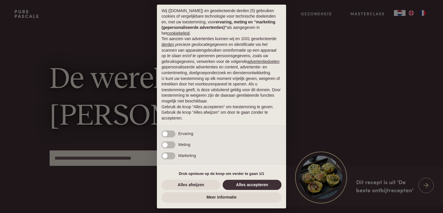
click at [254, 185] on button "Alles accepteren" at bounding box center [251, 184] width 59 height 10
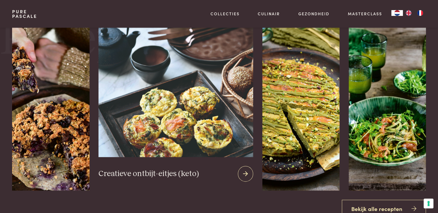
scroll to position [663, 0]
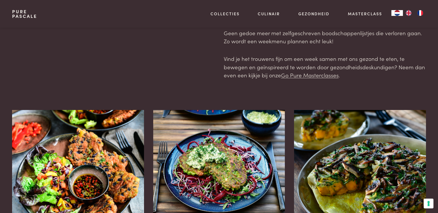
scroll to position [86, 0]
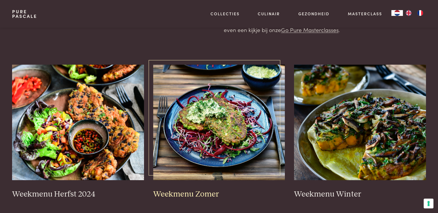
click at [215, 126] on img at bounding box center [219, 122] width 132 height 115
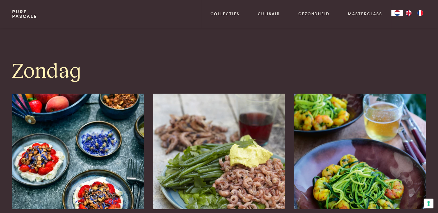
scroll to position [1729, 0]
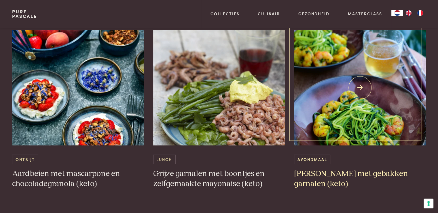
click at [352, 120] on img at bounding box center [360, 87] width 132 height 115
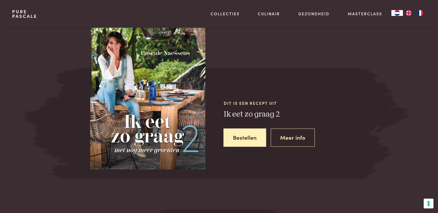
scroll to position [547, 0]
